Goal: Task Accomplishment & Management: Manage account settings

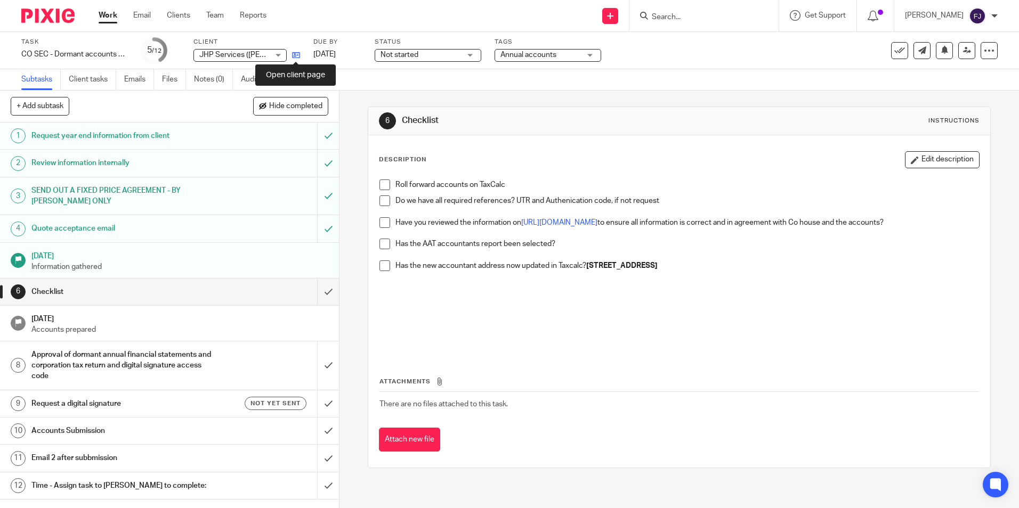
click at [293, 56] on icon at bounding box center [296, 55] width 8 height 8
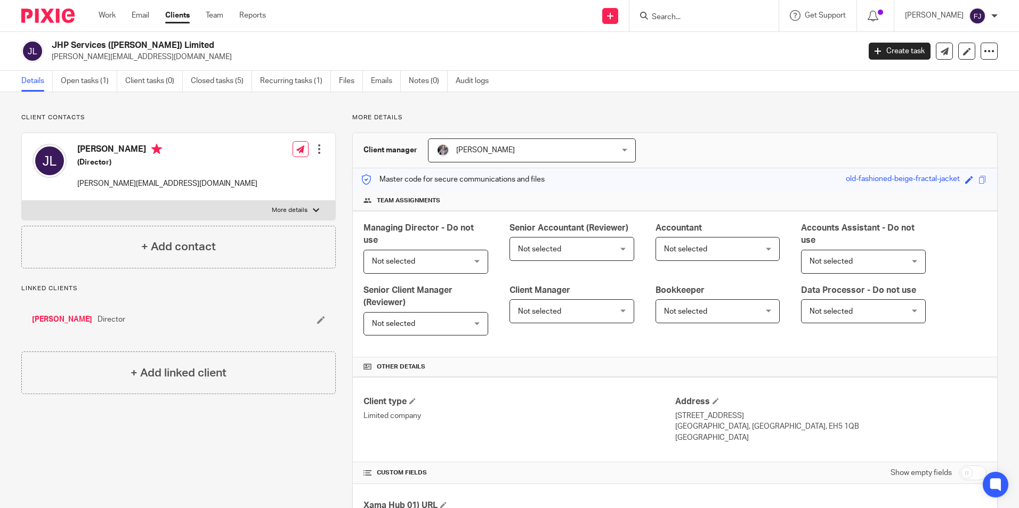
drag, startPoint x: 78, startPoint y: 145, endPoint x: 102, endPoint y: 150, distance: 24.4
click at [102, 150] on h4 "[PERSON_NAME]" at bounding box center [167, 150] width 180 height 13
copy h4 "Jamie"
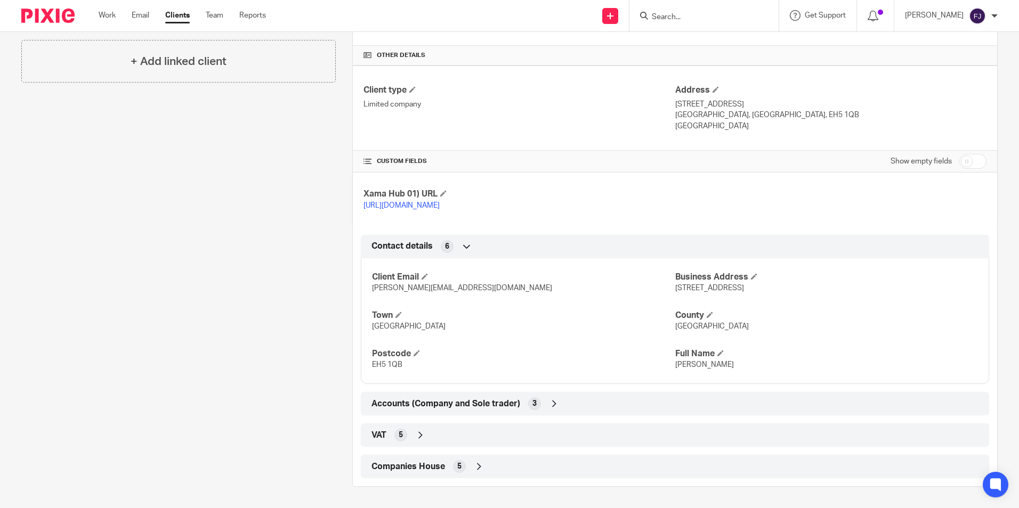
click at [966, 154] on input "checkbox" at bounding box center [972, 161] width 27 height 15
checkbox input "true"
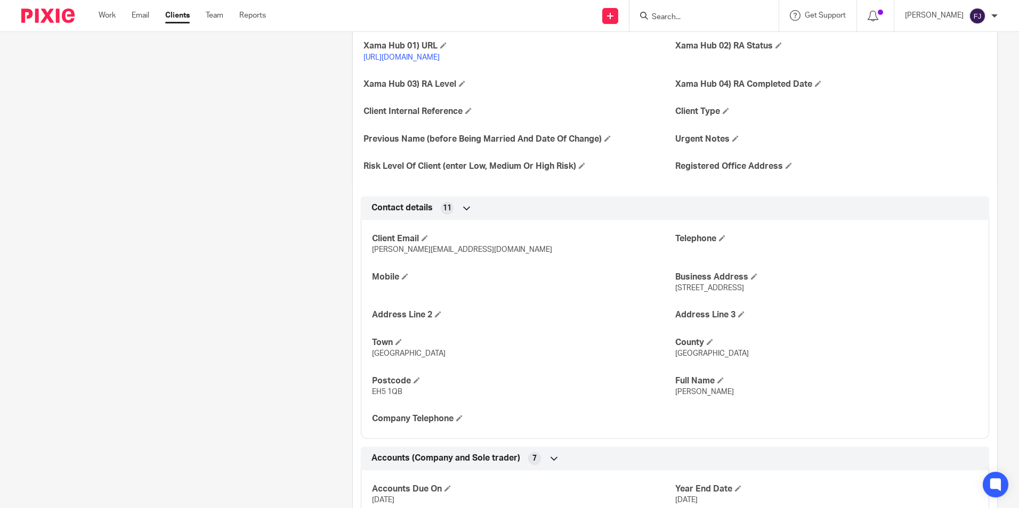
scroll to position [479, 0]
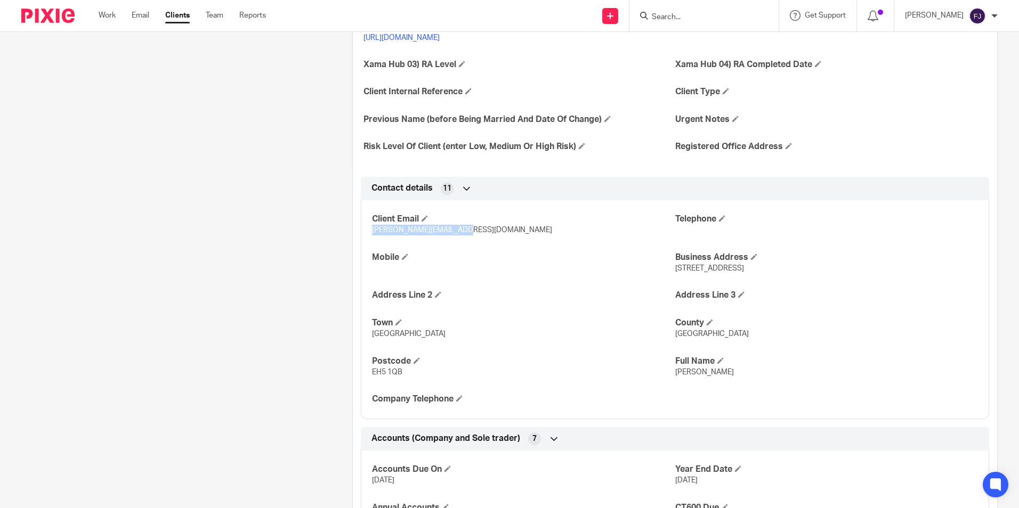
drag, startPoint x: 455, startPoint y: 241, endPoint x: 363, endPoint y: 238, distance: 92.2
click at [363, 238] on div "Client Email jamie@jhpservices.co.uk Telephone Mobile Business Address 3 West S…" at bounding box center [675, 305] width 628 height 227
copy span "jamie@jhpservices.co.uk"
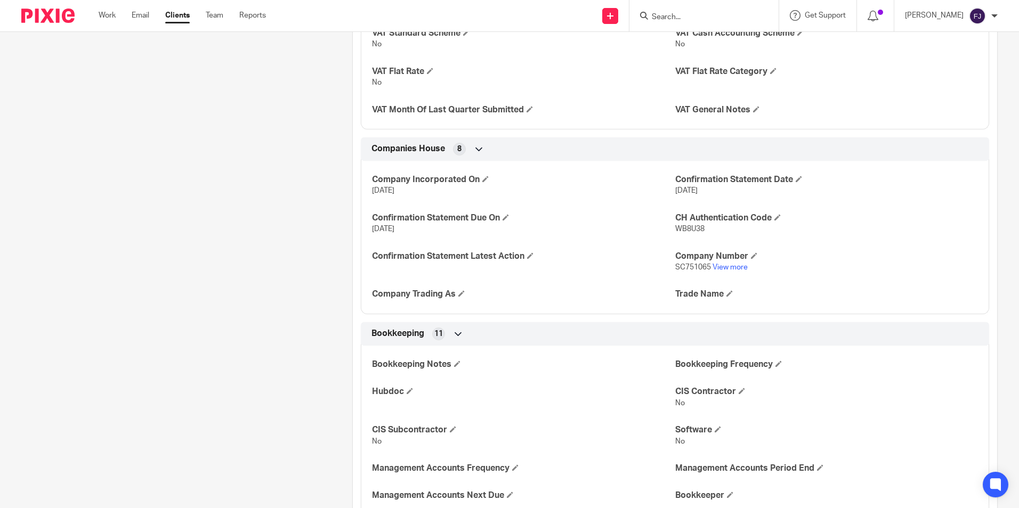
scroll to position [1651, 0]
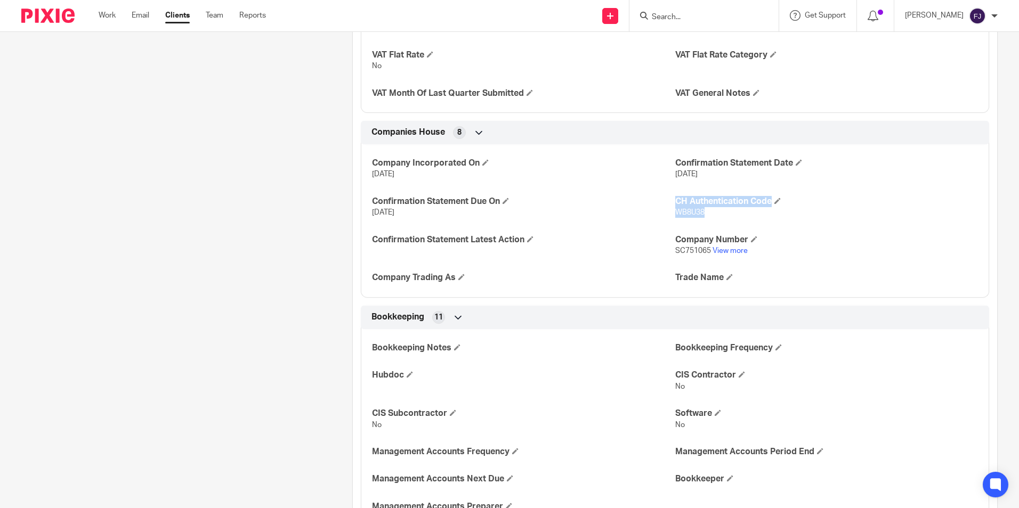
drag, startPoint x: 703, startPoint y: 223, endPoint x: 656, endPoint y: 222, distance: 47.4
click at [656, 222] on div "Company Incorporated On 22 Nov 2022 Confirmation Statement Date 21 Nov 2025 Con…" at bounding box center [675, 216] width 628 height 161
click at [723, 229] on div "Company Incorporated On 22 Nov 2022 Confirmation Statement Date 21 Nov 2025 Con…" at bounding box center [675, 216] width 628 height 161
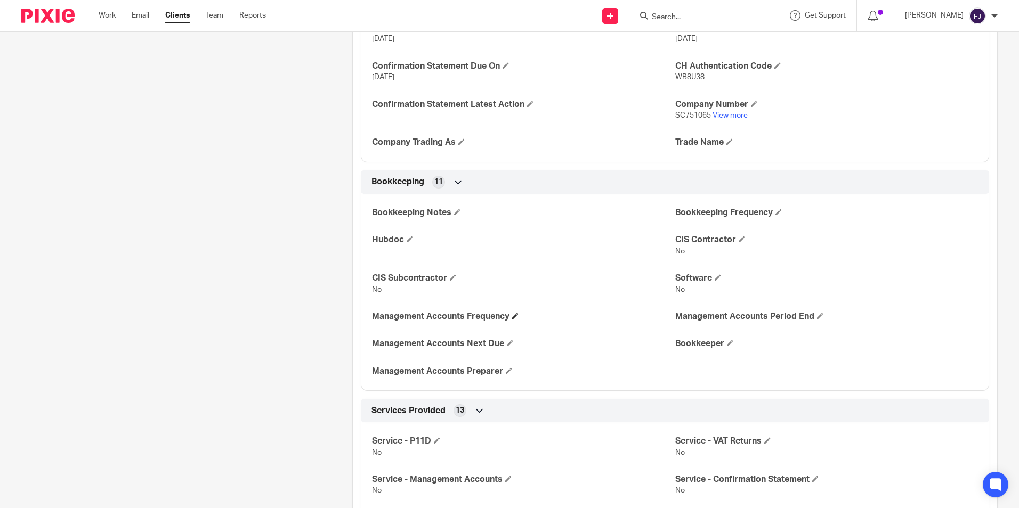
scroll to position [1694, 0]
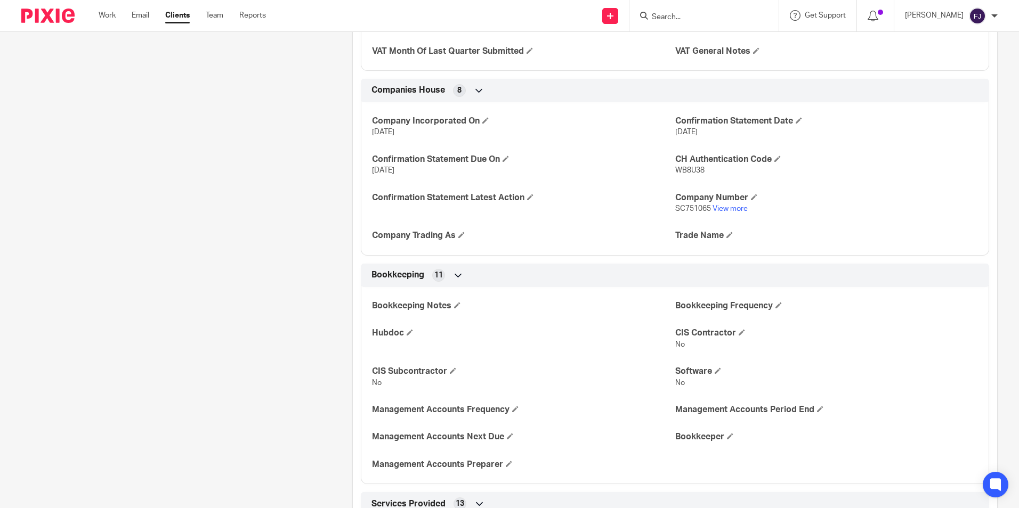
click at [719, 176] on p "WB8U38" at bounding box center [826, 170] width 303 height 11
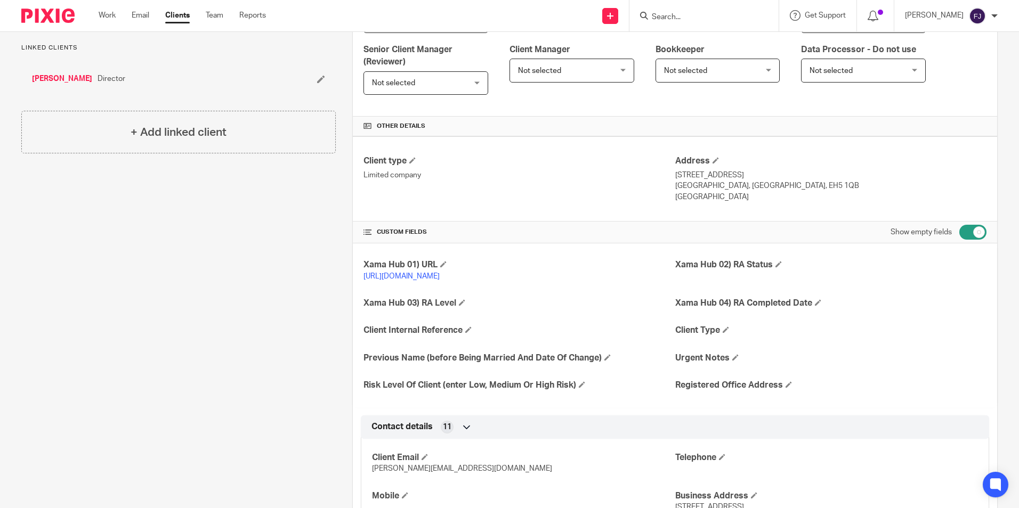
scroll to position [0, 0]
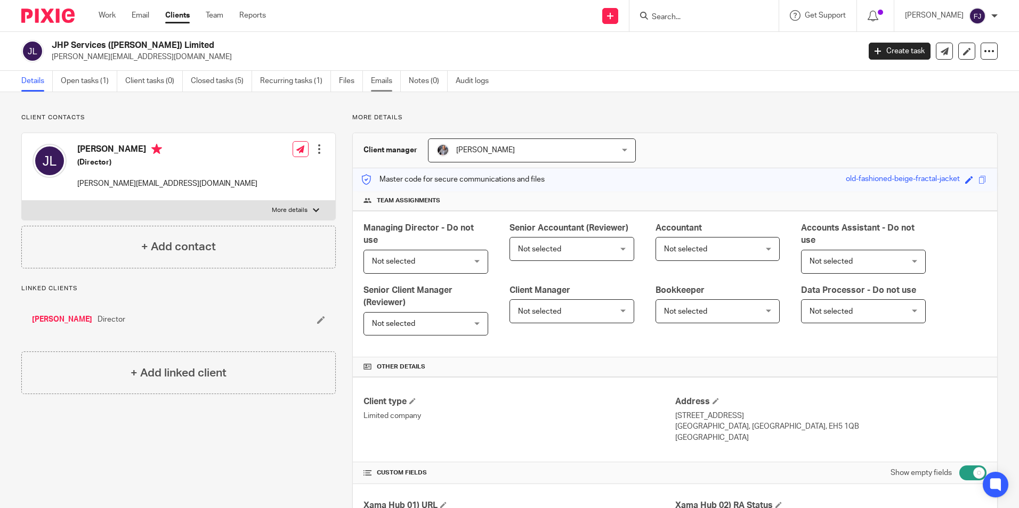
click at [379, 76] on link "Emails" at bounding box center [386, 81] width 30 height 21
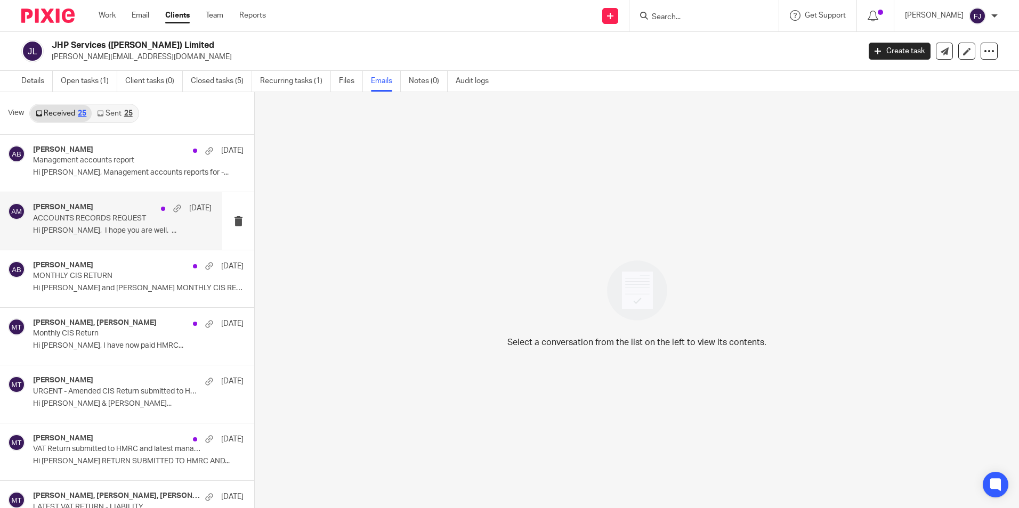
click at [173, 224] on div "Aaron Mcleish 18 Aug ACCOUNTS RECORDS REQUEST Hi Aaron, I hope you are well. ..." at bounding box center [122, 221] width 178 height 36
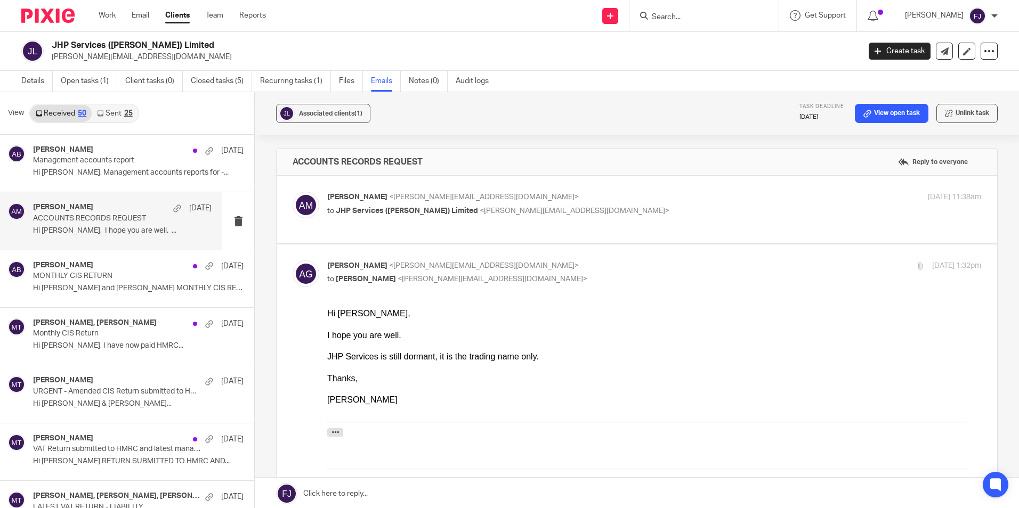
click at [127, 200] on div "Aaron Mcleish 18 Aug ACCOUNTS RECORDS REQUEST Hi Aaron, I hope you are well. ..." at bounding box center [111, 220] width 222 height 57
click at [550, 186] on label at bounding box center [636, 210] width 720 height 68
click at [292, 191] on input "checkbox" at bounding box center [292, 191] width 1 height 1
checkbox input "true"
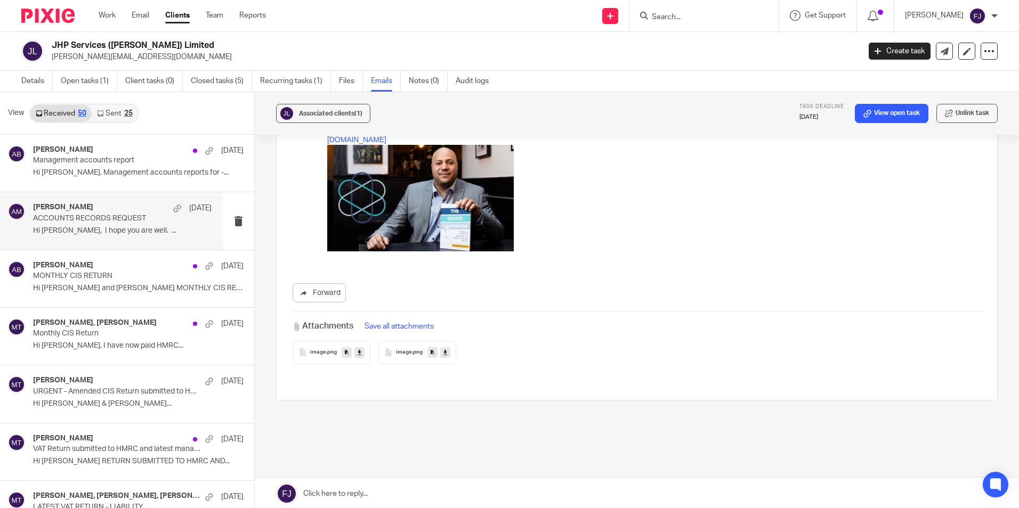
scroll to position [733, 0]
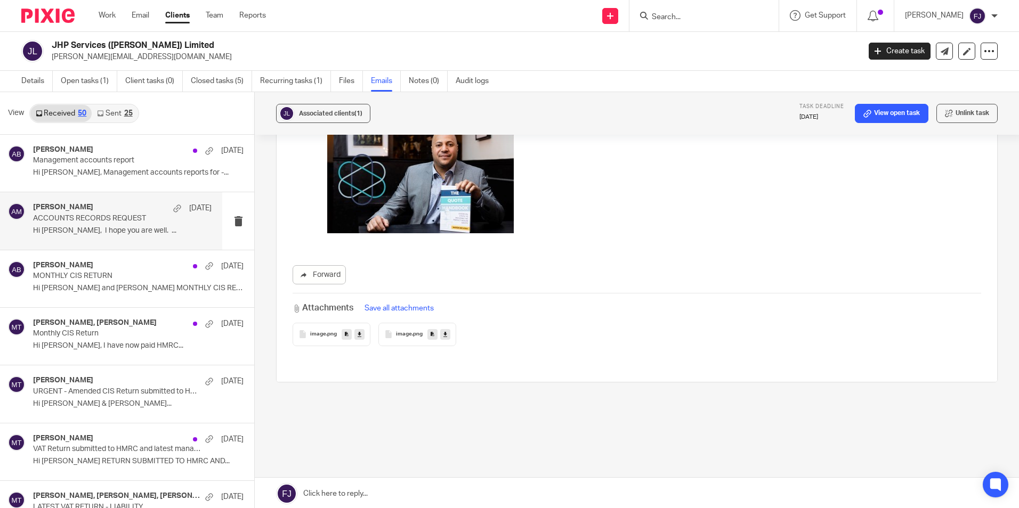
click at [321, 332] on span "image" at bounding box center [318, 334] width 16 height 6
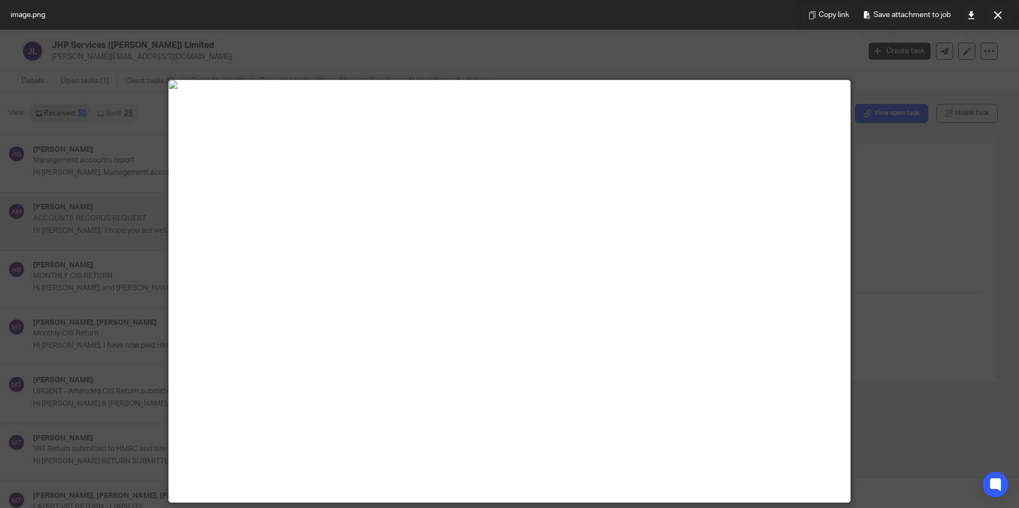
click at [784, 89] on img at bounding box center [509, 84] width 681 height 9
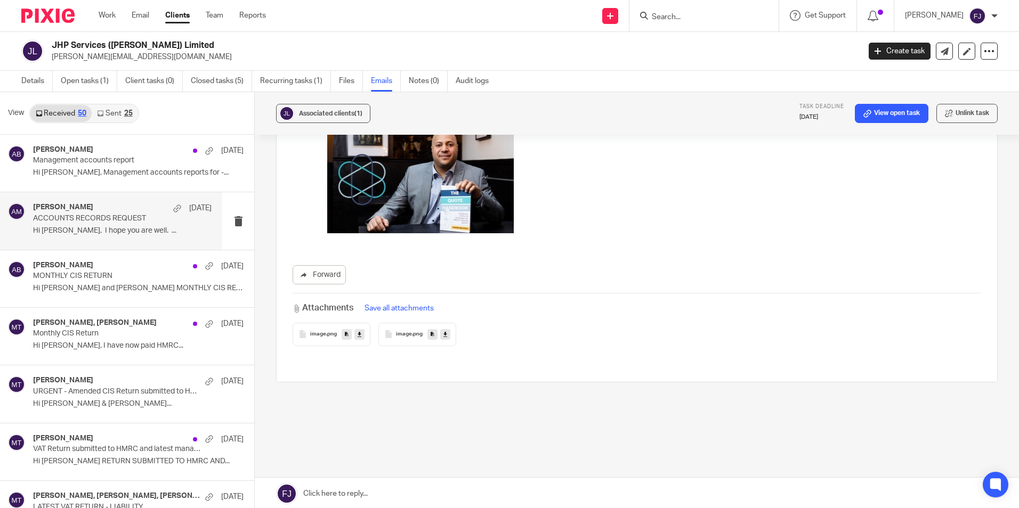
click at [405, 333] on span "image" at bounding box center [404, 334] width 16 height 6
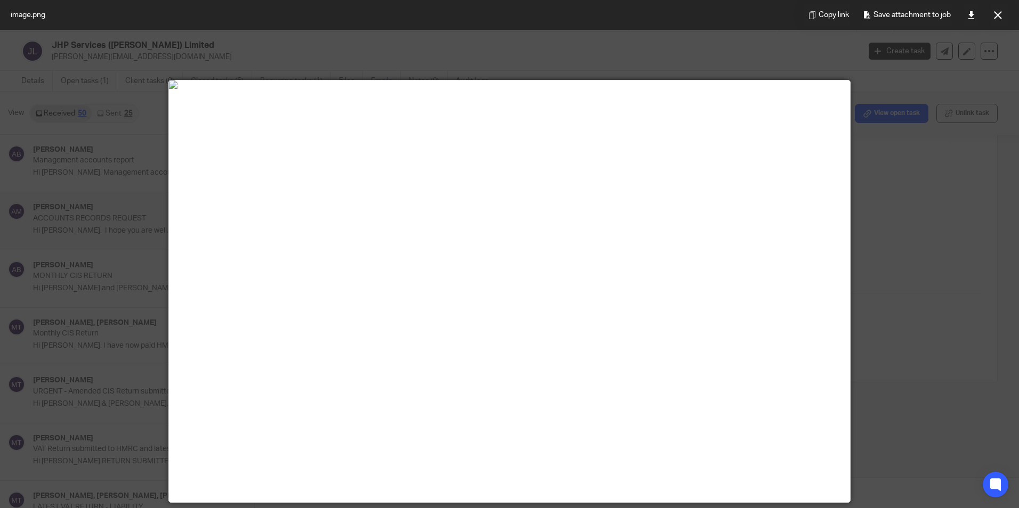
click at [766, 89] on img at bounding box center [509, 84] width 681 height 9
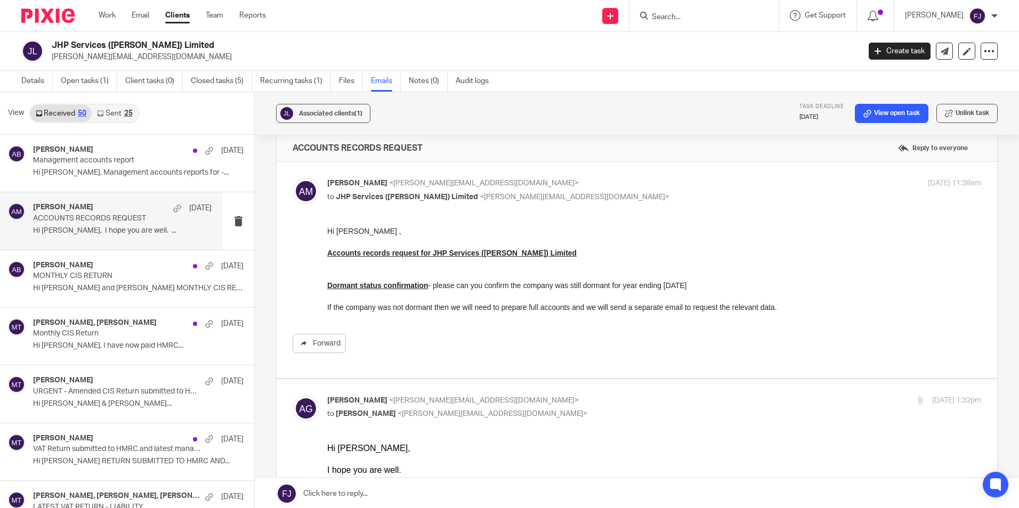
scroll to position [0, 0]
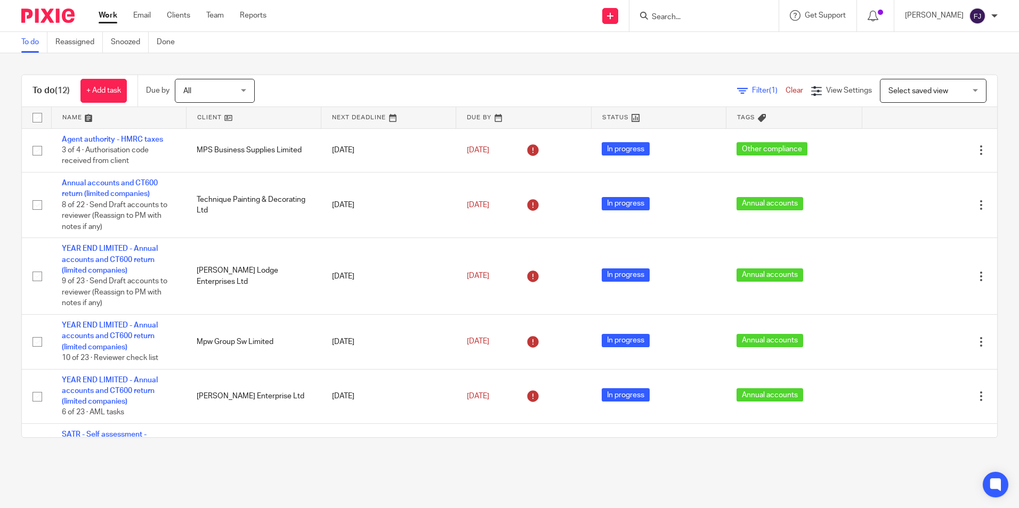
scroll to position [412, 0]
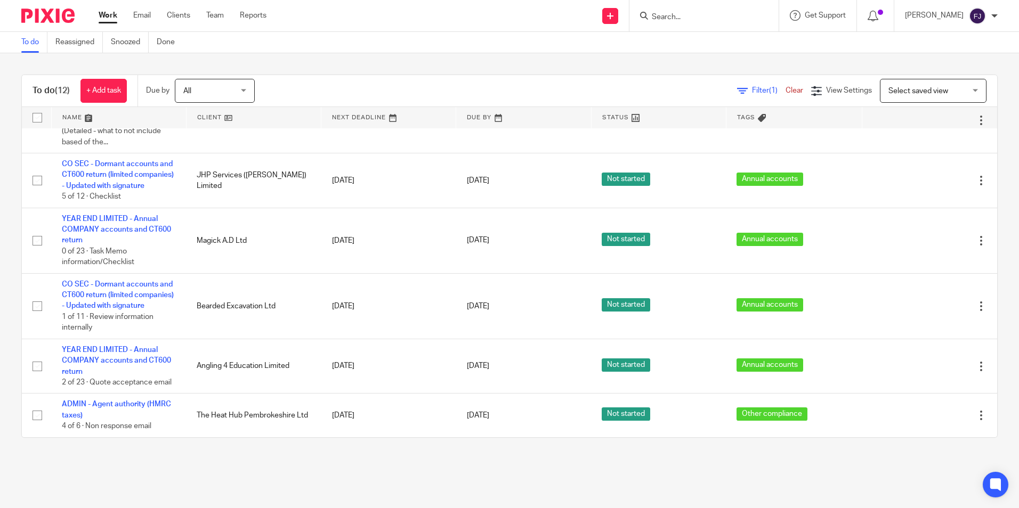
click at [110, 18] on link "Work" at bounding box center [108, 15] width 19 height 11
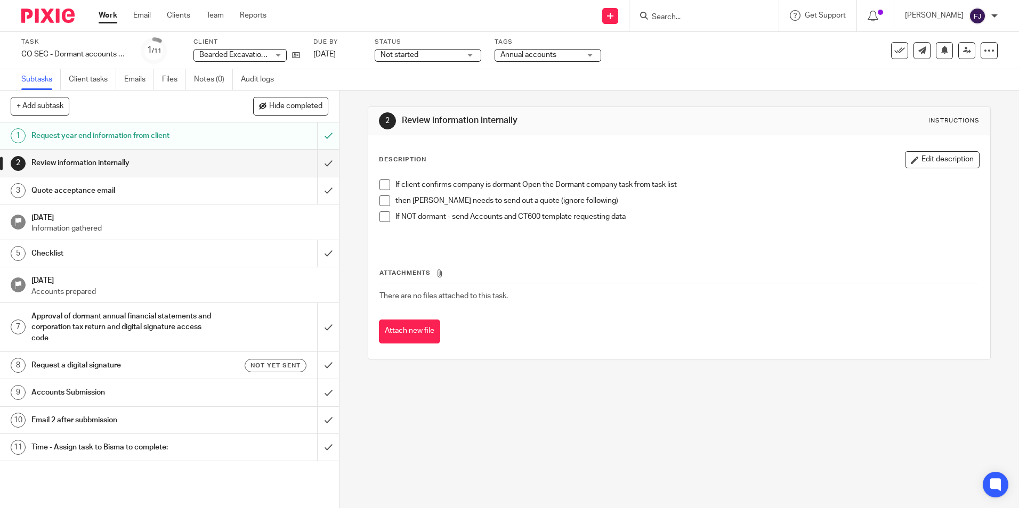
click at [382, 185] on span at bounding box center [384, 185] width 11 height 11
click at [381, 197] on span at bounding box center [384, 201] width 11 height 11
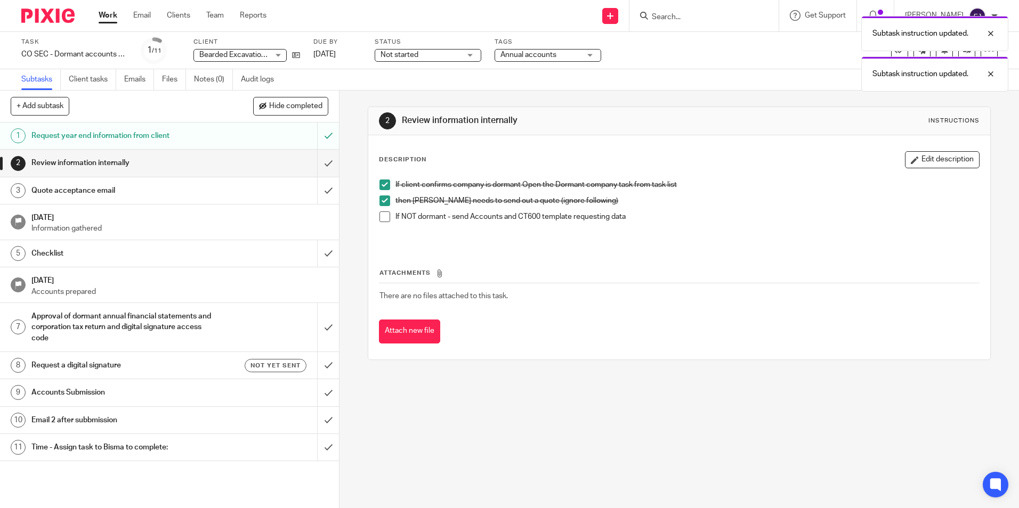
click at [384, 216] on span at bounding box center [384, 216] width 11 height 11
click at [319, 162] on input "submit" at bounding box center [169, 163] width 339 height 27
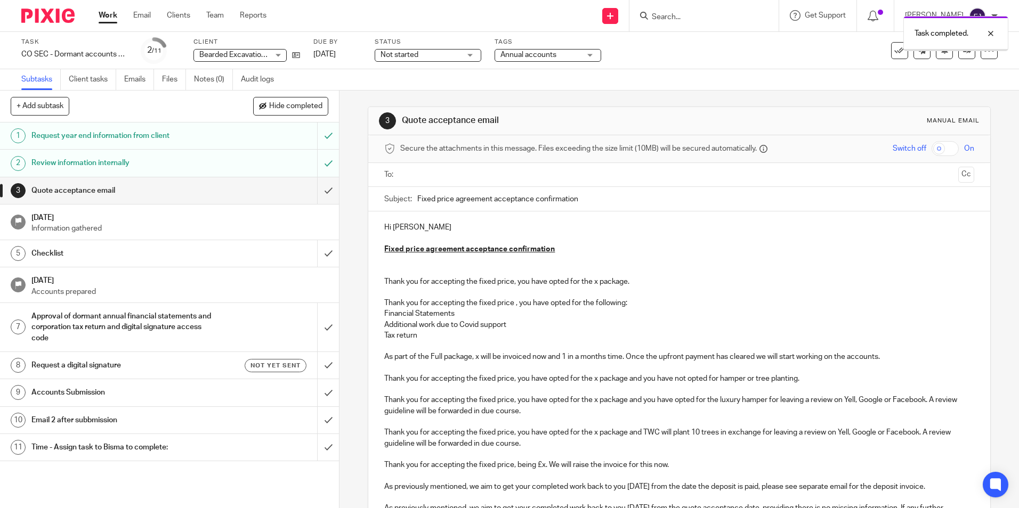
click at [315, 192] on input "submit" at bounding box center [169, 190] width 339 height 27
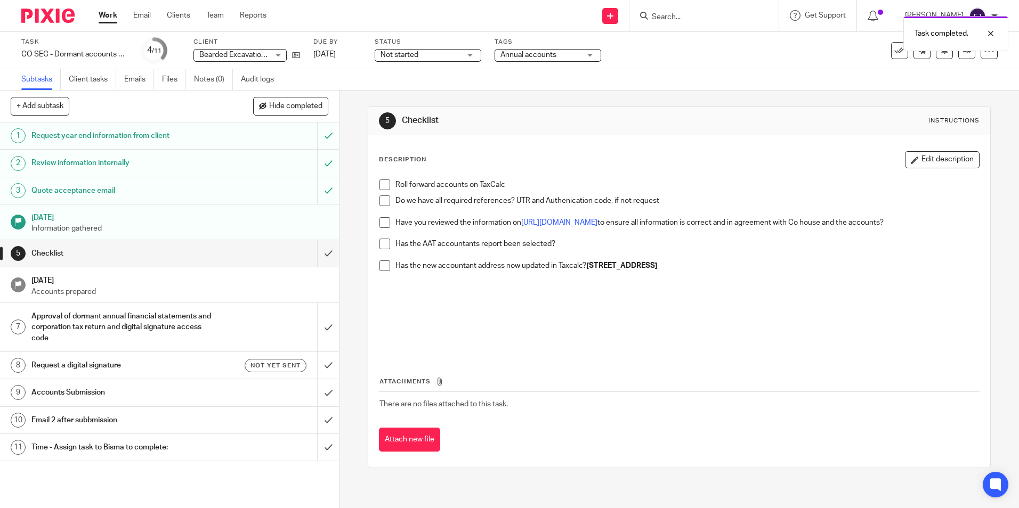
click at [380, 184] on span at bounding box center [384, 185] width 11 height 11
click at [380, 204] on span at bounding box center [384, 201] width 11 height 11
click at [384, 221] on span at bounding box center [384, 222] width 11 height 11
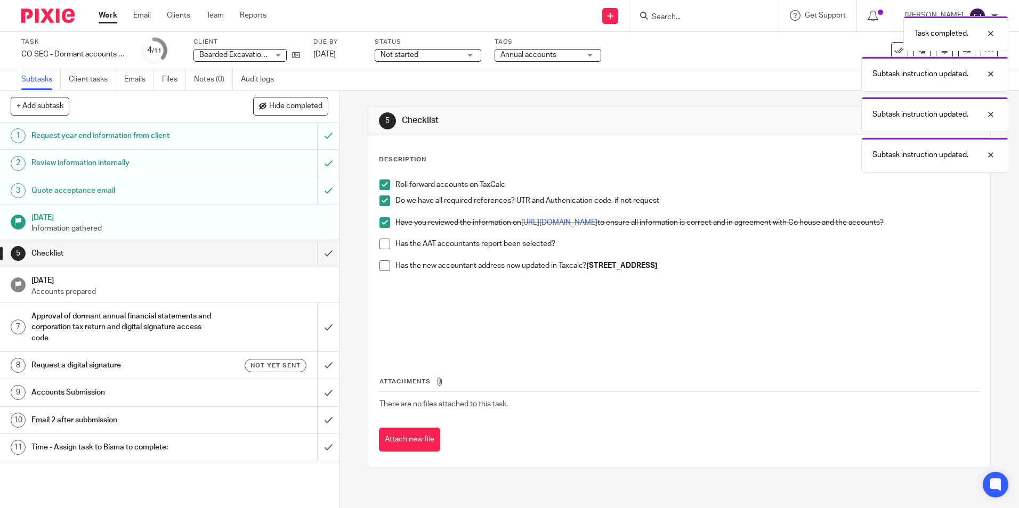
click at [382, 239] on span at bounding box center [384, 244] width 11 height 11
click at [382, 264] on span at bounding box center [384, 266] width 11 height 11
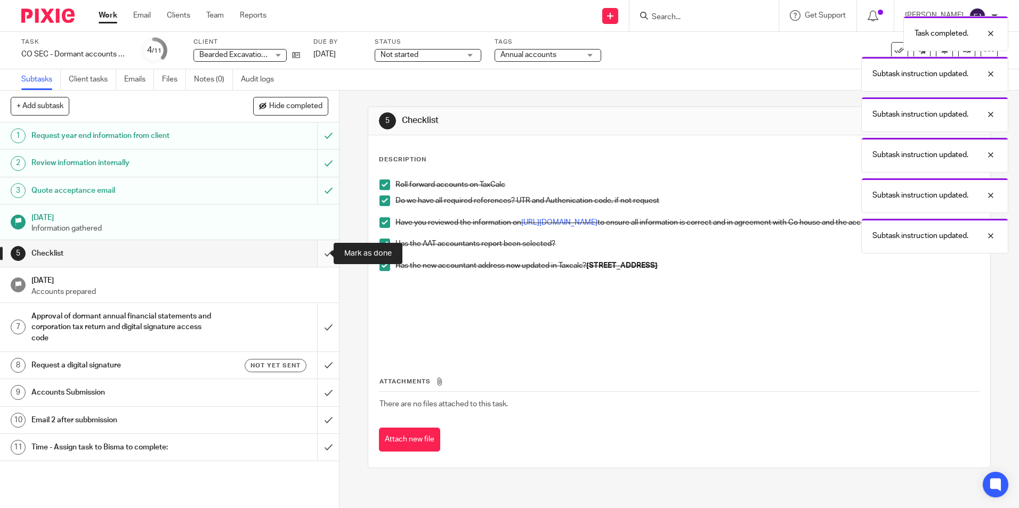
click at [320, 253] on input "submit" at bounding box center [169, 253] width 339 height 27
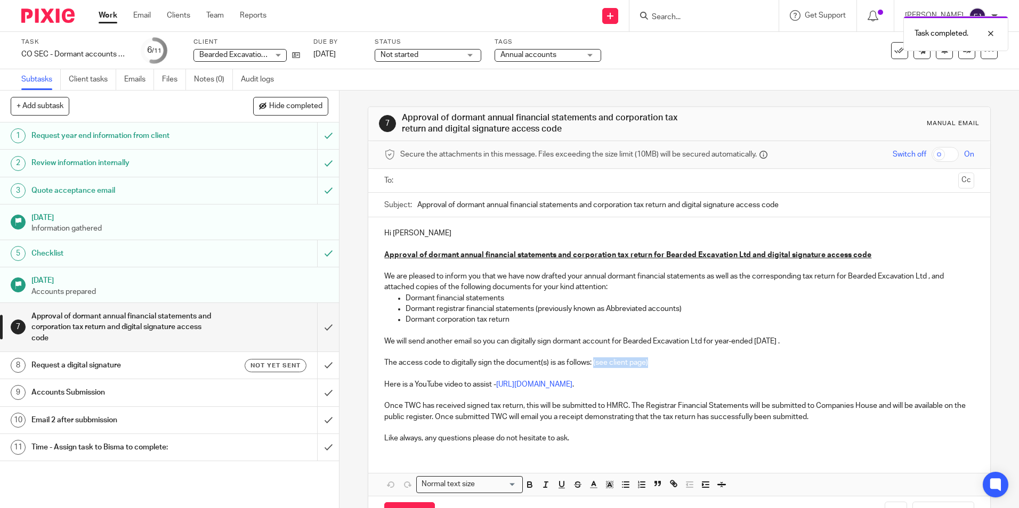
drag, startPoint x: 666, startPoint y: 362, endPoint x: 592, endPoint y: 365, distance: 74.1
click at [592, 365] on p "The access code to digitally sign the document(s) is as follows: (see client pa…" at bounding box center [678, 362] width 589 height 11
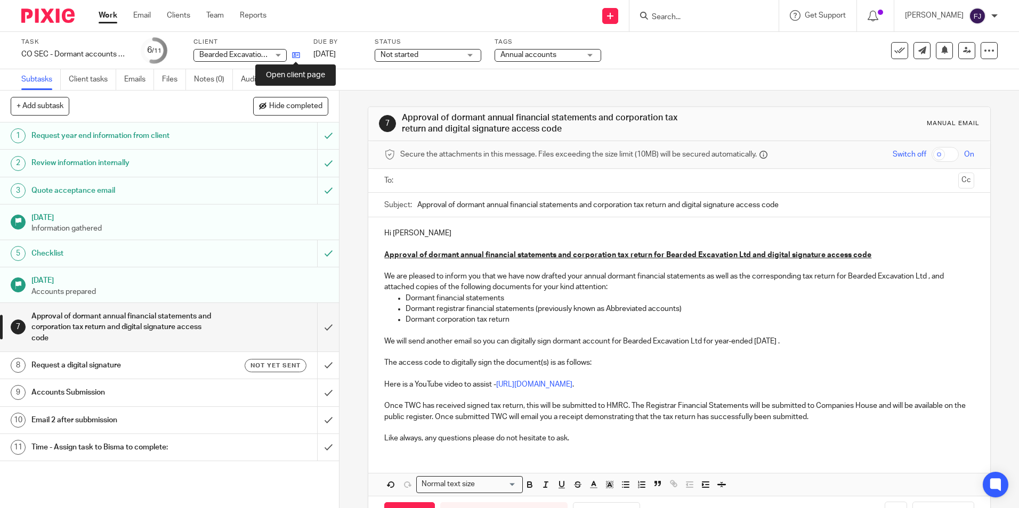
click at [295, 56] on icon at bounding box center [296, 55] width 8 height 8
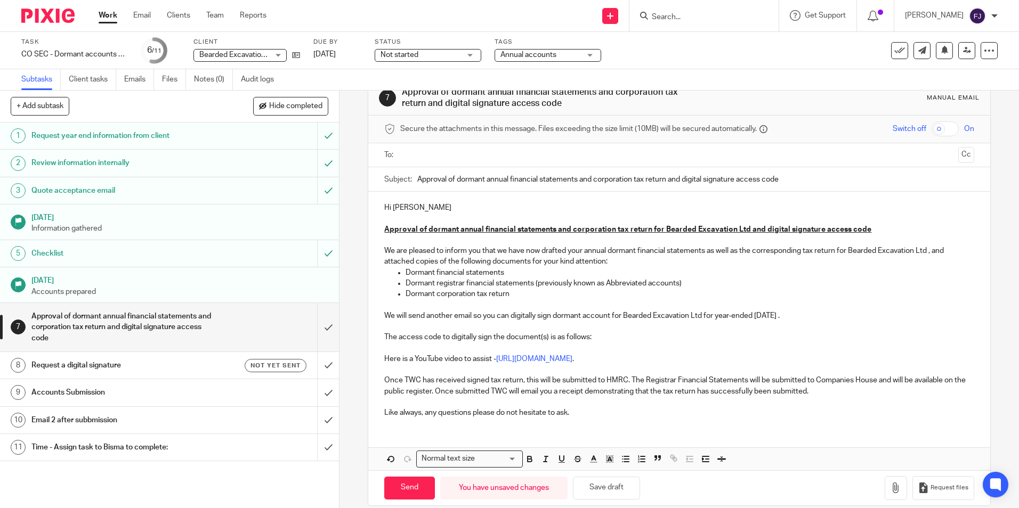
scroll to position [39, 0]
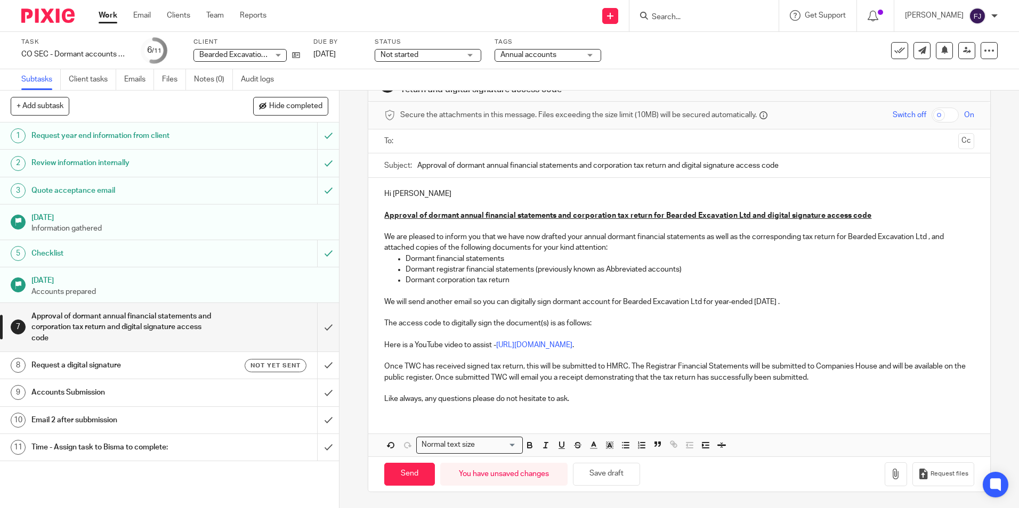
click at [614, 315] on p at bounding box center [678, 312] width 589 height 11
click at [605, 321] on p "The access code to digitally sign the document(s) is as follows:" at bounding box center [678, 323] width 589 height 11
click at [595, 479] on button "Save draft" at bounding box center [606, 474] width 67 height 23
click at [583, 404] on p "Like always, any questions please do not hesitate to ask." at bounding box center [678, 399] width 589 height 11
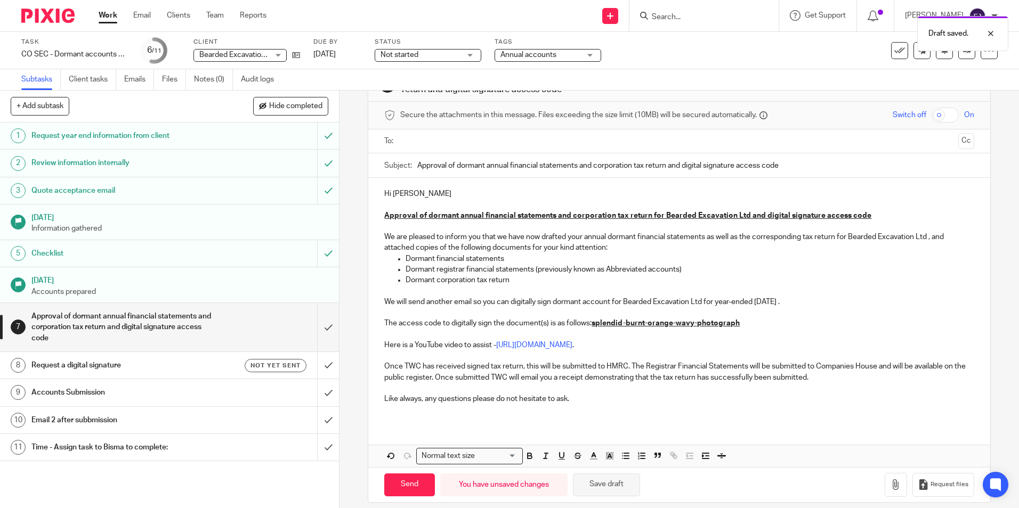
click at [598, 481] on button "Save draft" at bounding box center [606, 485] width 67 height 23
click at [603, 482] on button "Save draft" at bounding box center [606, 485] width 67 height 23
click at [430, 57] on span "Not started" at bounding box center [420, 55] width 80 height 11
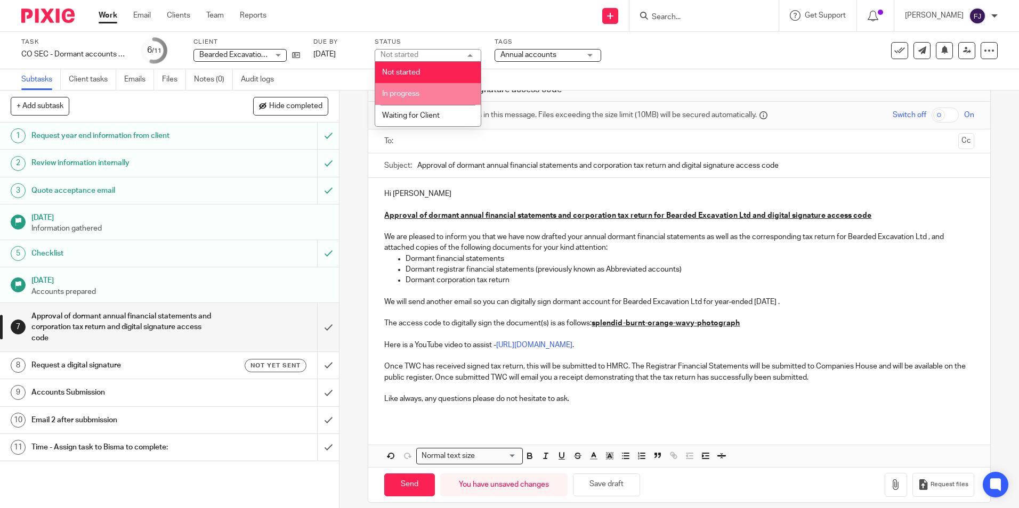
click at [408, 92] on span "In progress" at bounding box center [400, 93] width 37 height 7
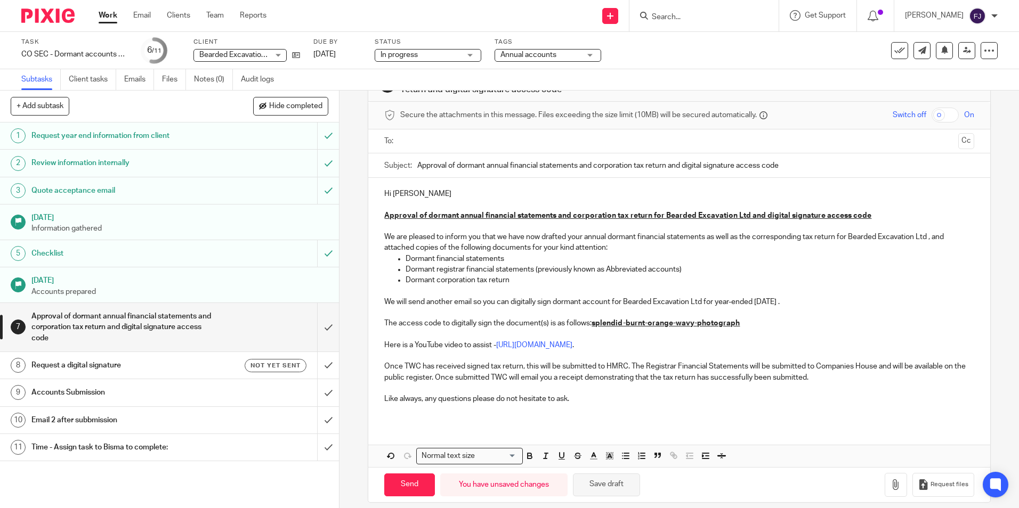
click at [613, 482] on button "Save draft" at bounding box center [606, 485] width 67 height 23
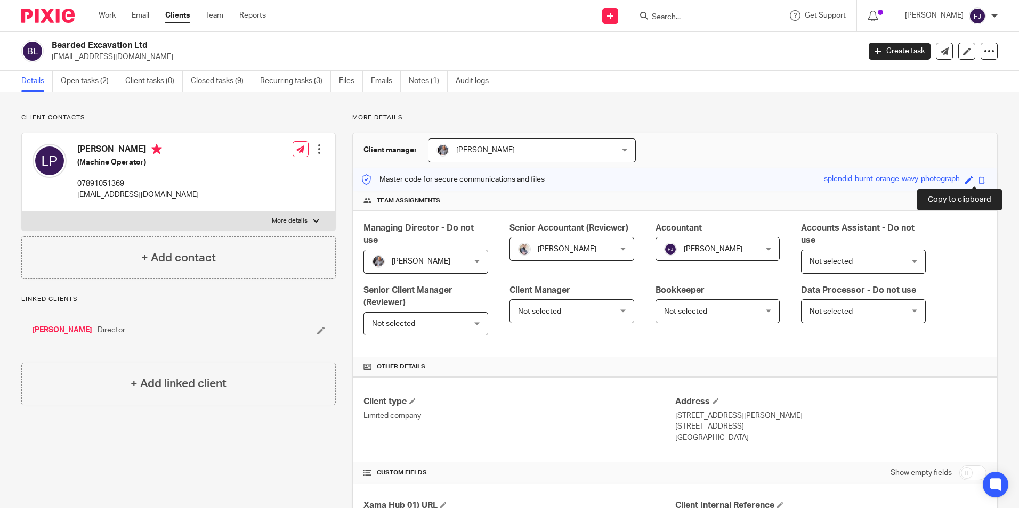
click at [978, 178] on span at bounding box center [982, 180] width 8 height 8
click at [691, 247] on span "[PERSON_NAME]" at bounding box center [712, 249] width 59 height 7
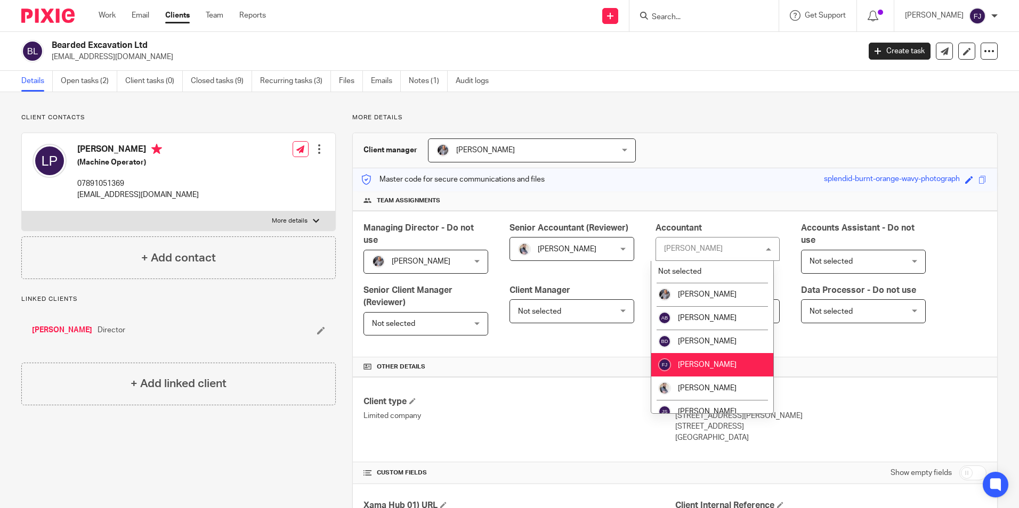
click at [694, 363] on span "[PERSON_NAME]" at bounding box center [707, 364] width 59 height 7
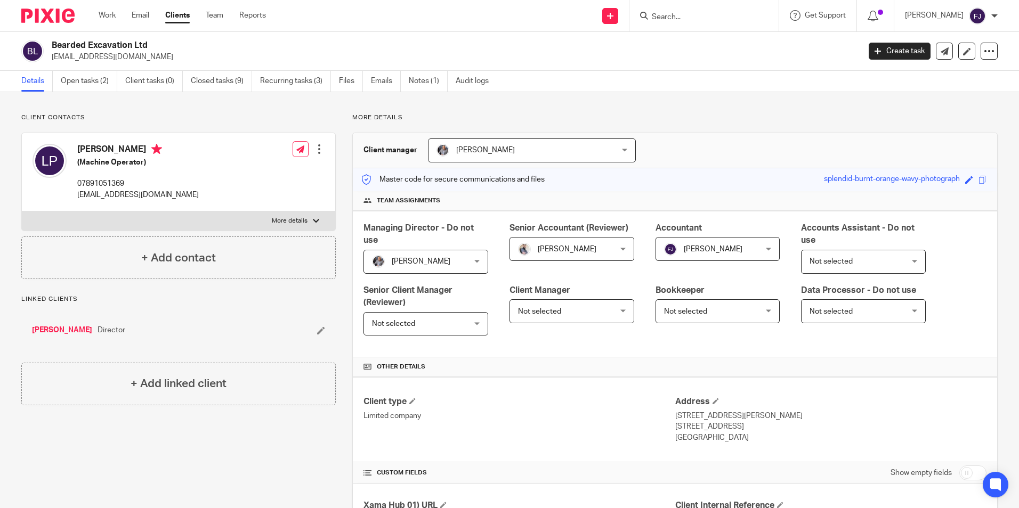
click at [710, 137] on div "Client manager Aaron McLeish Aaron McLeish Aaron McLeish Akshay Bhanushali Bism…" at bounding box center [675, 150] width 644 height 35
